Goal: Find specific page/section: Find specific page/section

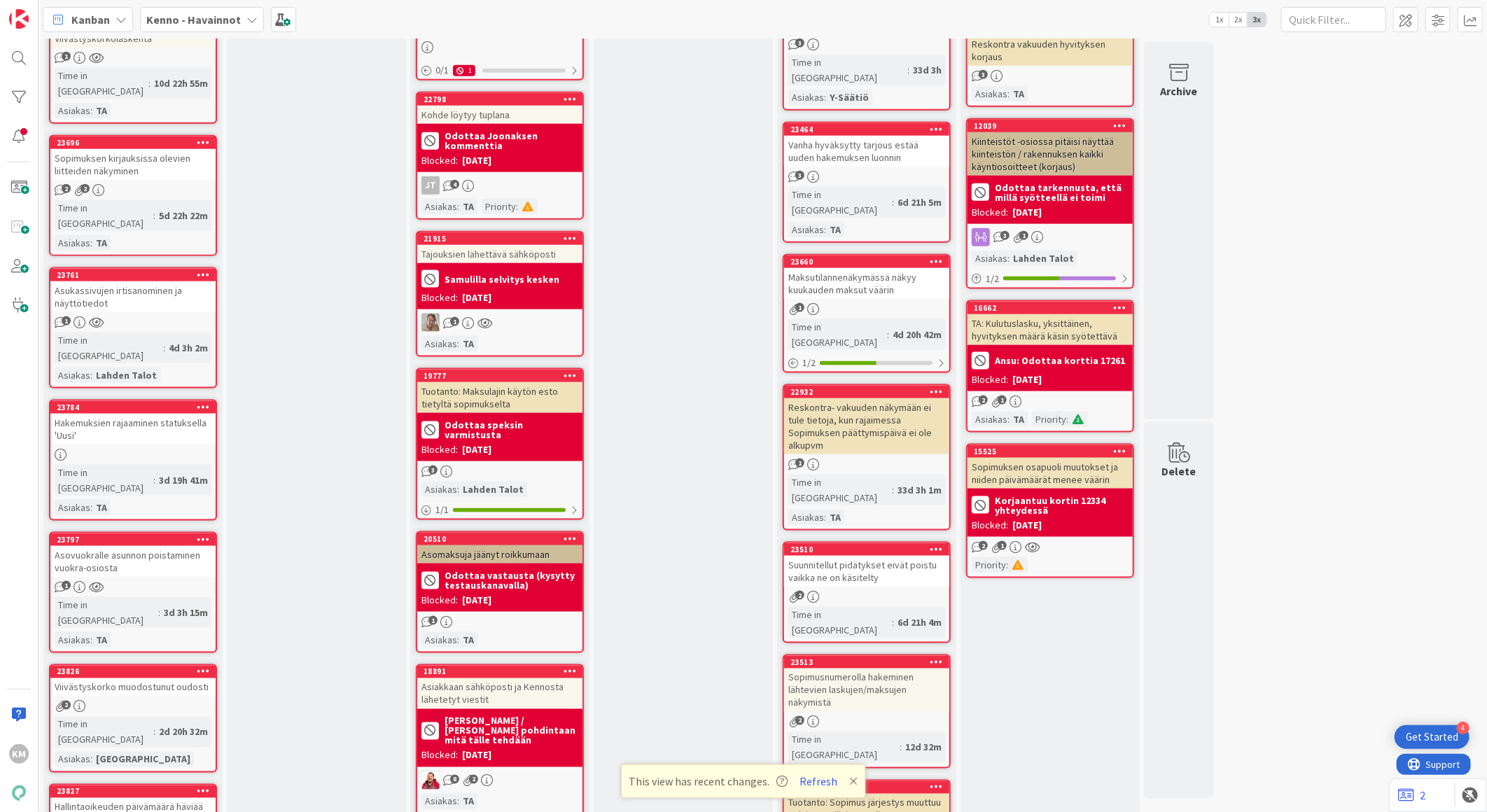
scroll to position [1322, 0]
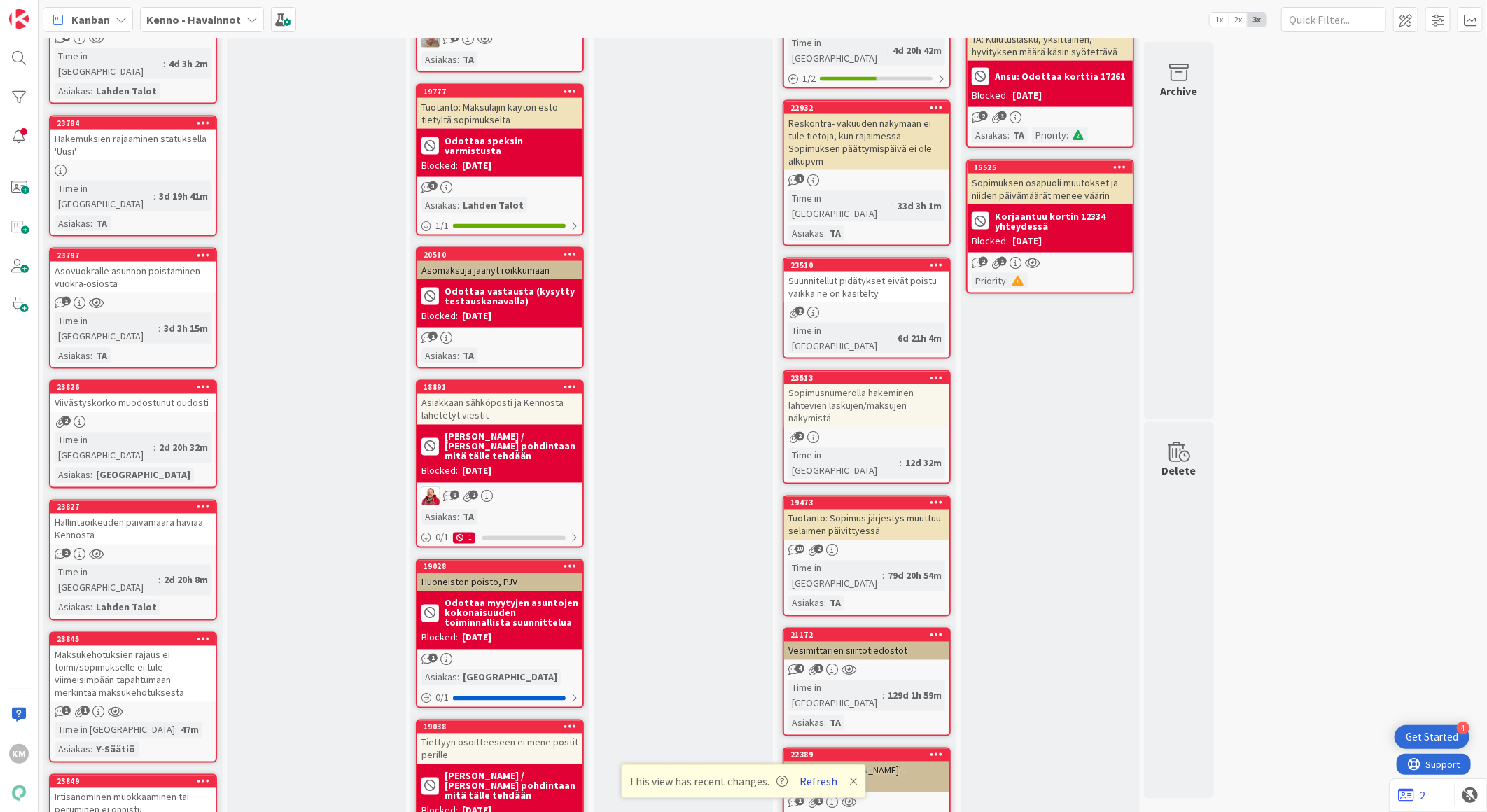
click at [822, 778] on button "Refresh" at bounding box center [819, 781] width 47 height 18
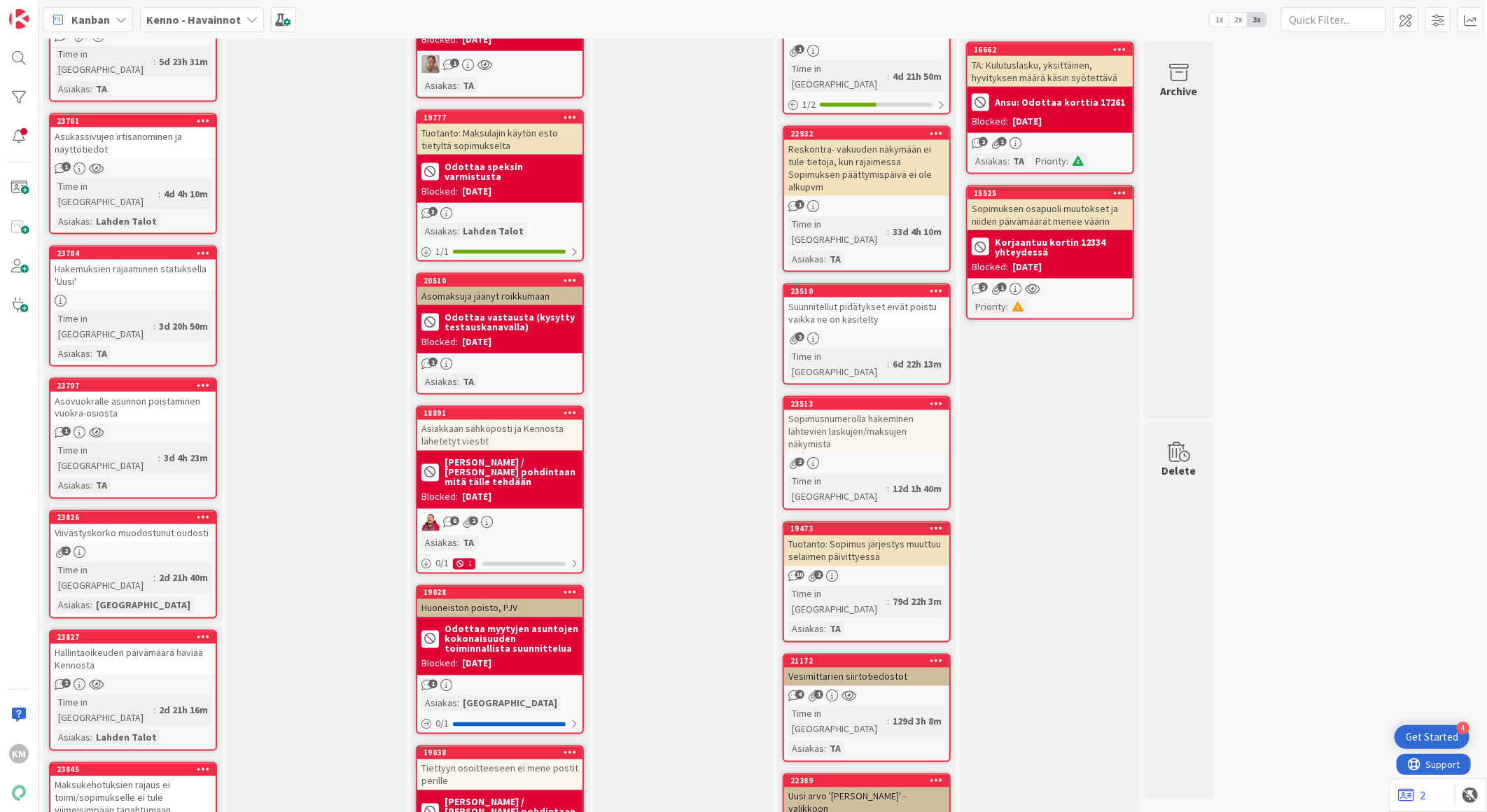
scroll to position [1322, 0]
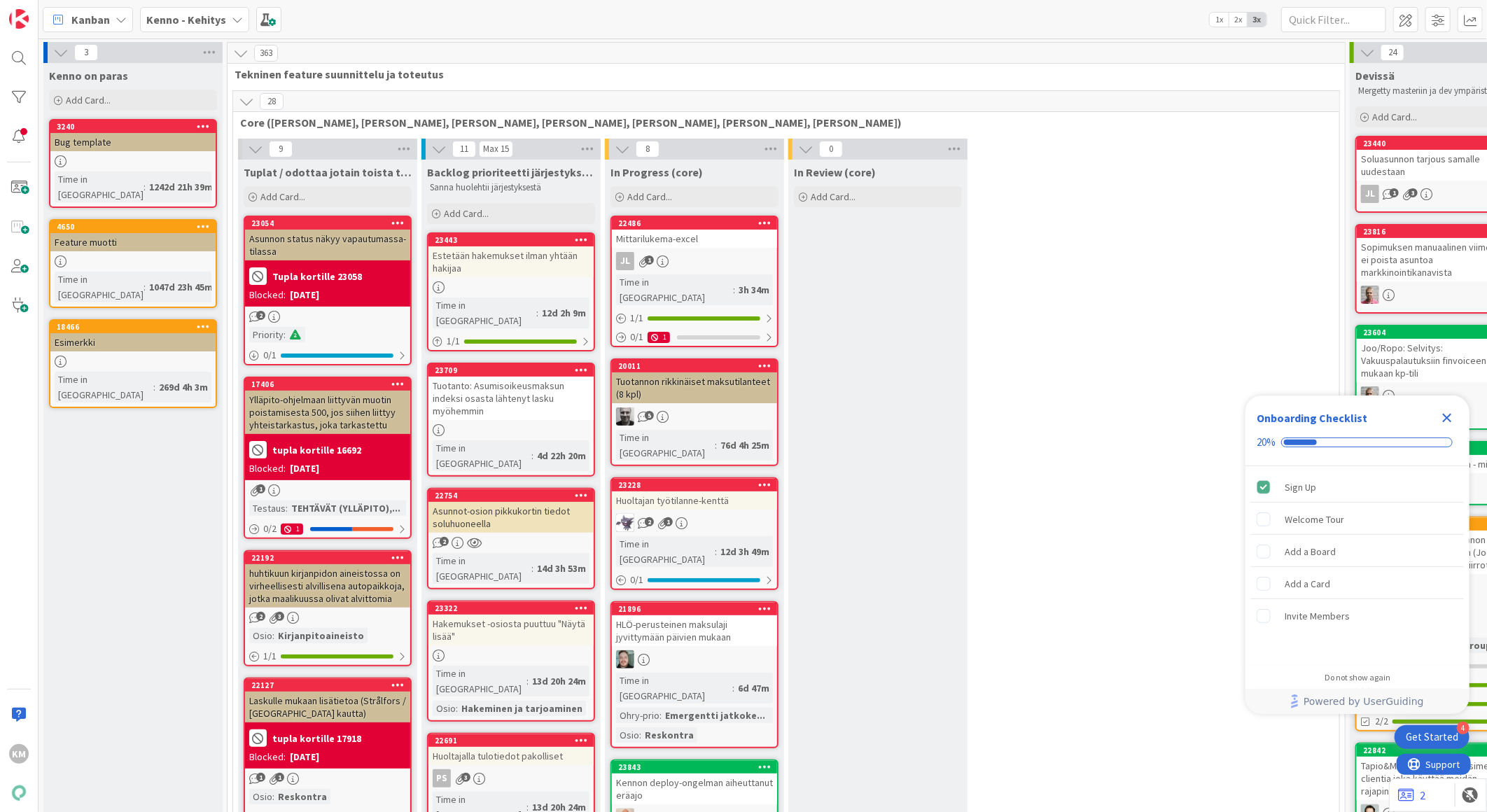
click at [232, 18] on icon at bounding box center [237, 19] width 11 height 11
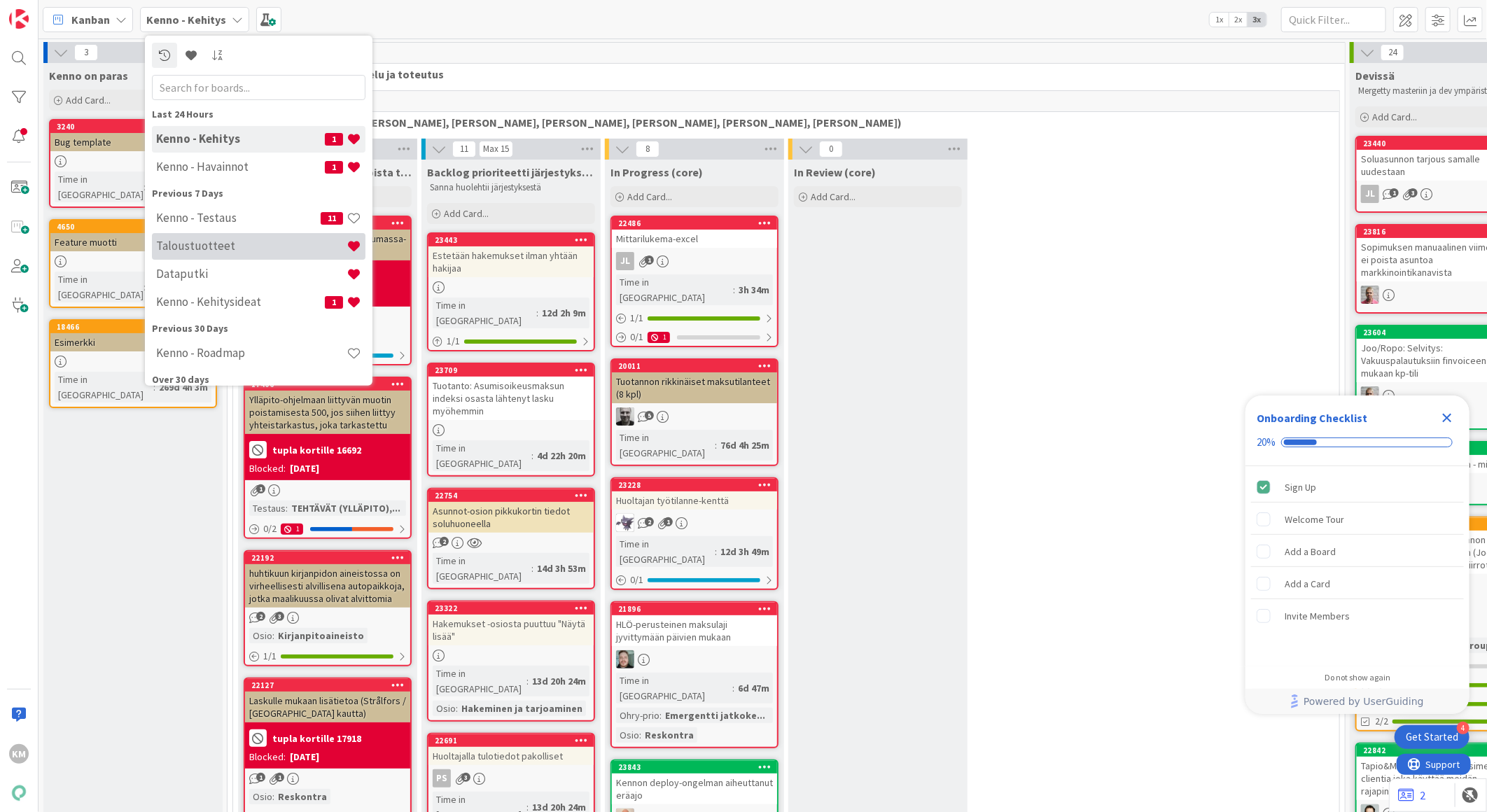
click at [229, 245] on h4 "Taloustuotteet" at bounding box center [252, 245] width 191 height 14
